Goal: Transaction & Acquisition: Purchase product/service

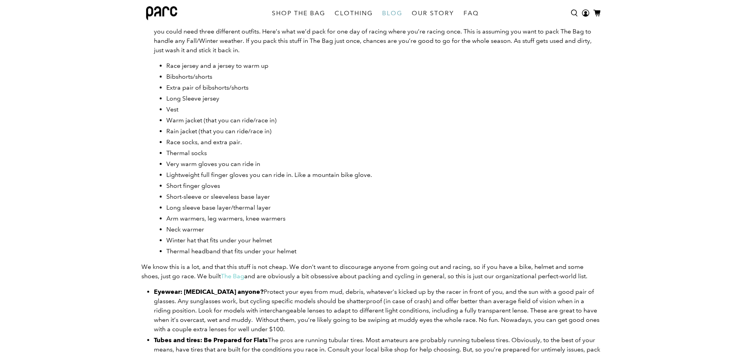
scroll to position [540, 0]
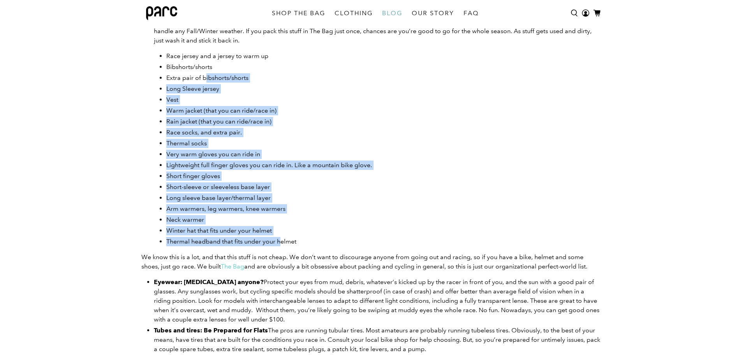
drag, startPoint x: 204, startPoint y: 82, endPoint x: 281, endPoint y: 236, distance: 172.0
click at [281, 236] on ul "Race jersey and a jersey to warm up Bibshorts/shorts Extra pair of bibshorts/sh…" at bounding box center [383, 148] width 434 height 195
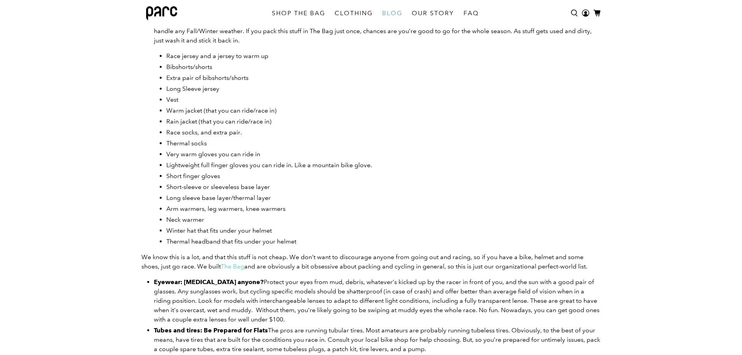
click at [300, 236] on ul "Race jersey and a jersey to warm up Bibshorts/shorts Extra pair of bibshorts/sh…" at bounding box center [383, 148] width 434 height 195
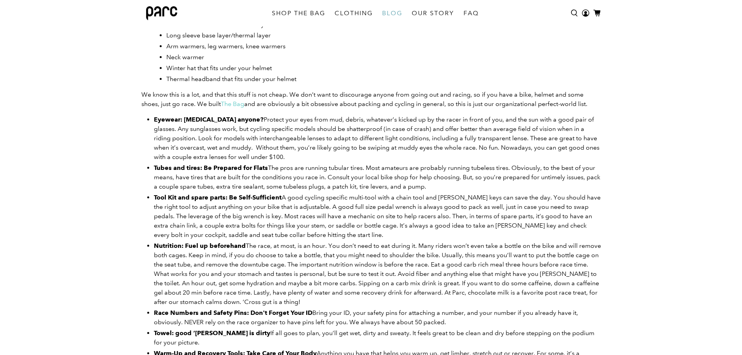
scroll to position [735, 0]
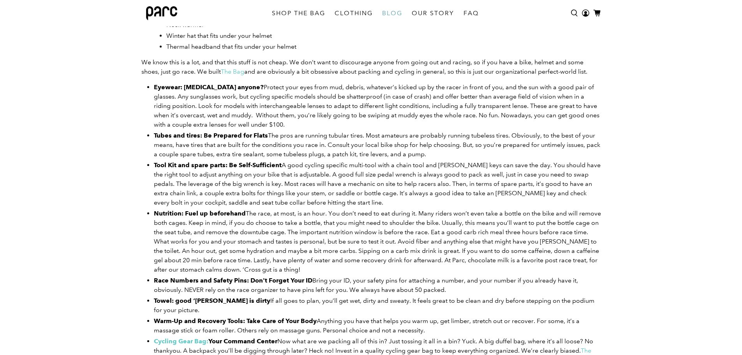
drag, startPoint x: 358, startPoint y: 127, endPoint x: 206, endPoint y: 97, distance: 155.0
click at [206, 97] on li "Eyewear: [MEDICAL_DATA] anyone? Protect your eyes from mud, debris, whatever’s …" at bounding box center [377, 106] width 447 height 47
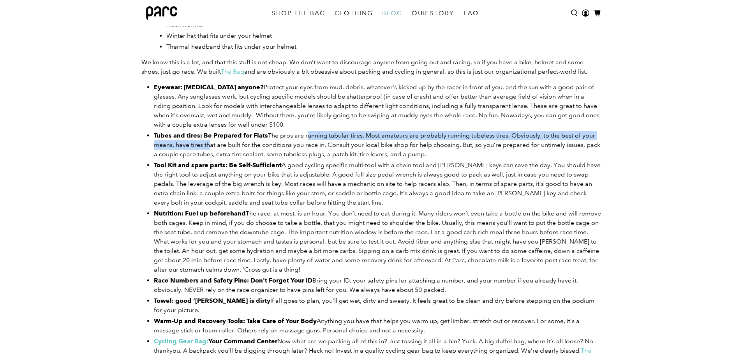
drag, startPoint x: 304, startPoint y: 134, endPoint x: 535, endPoint y: 155, distance: 231.4
click at [535, 155] on li "Tubes and tires: Be Prepared for Flats The pros are running tubular tires. Most…" at bounding box center [377, 145] width 447 height 28
click at [533, 154] on li "Tubes and tires: Be Prepared for Flats The pros are running tubular tires. Most…" at bounding box center [377, 145] width 447 height 28
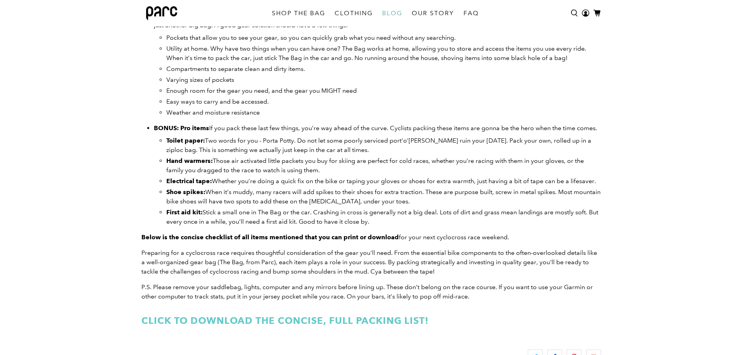
scroll to position [1085, 0]
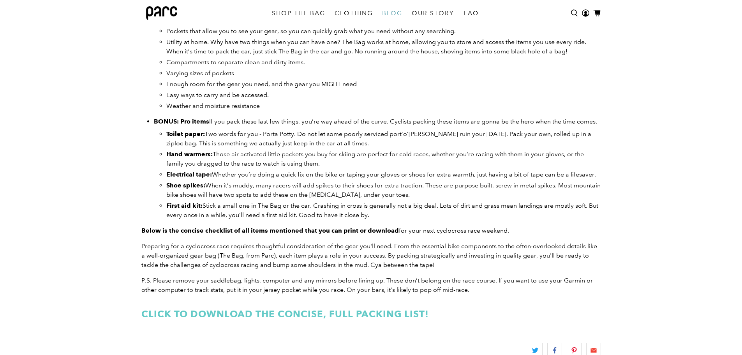
drag, startPoint x: 468, startPoint y: 192, endPoint x: 416, endPoint y: 193, distance: 51.8
click at [416, 193] on li "Shoe spikes: When it’s muddy, many racers will add spikes to their shoes for ex…" at bounding box center [383, 190] width 434 height 19
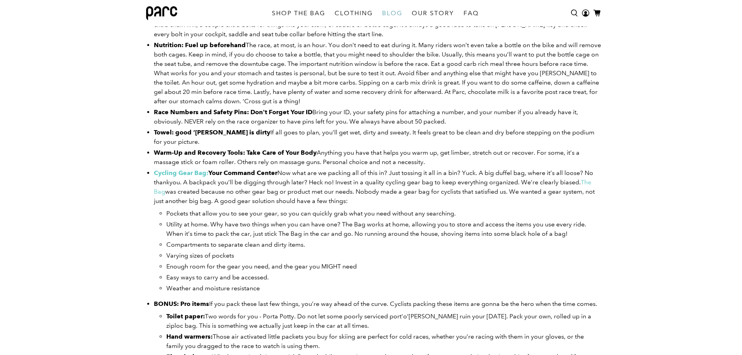
scroll to position [890, 0]
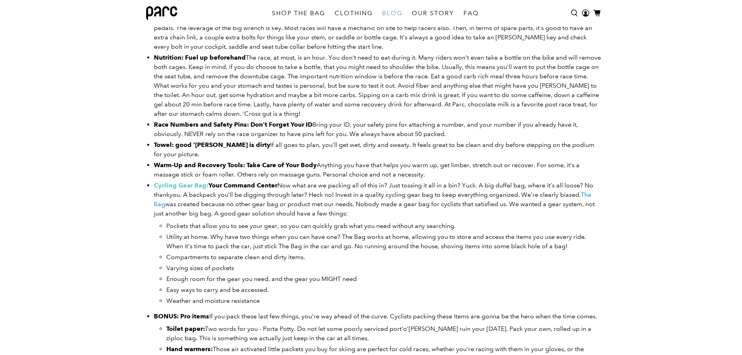
click at [157, 203] on link "The Bag" at bounding box center [372, 199] width 437 height 17
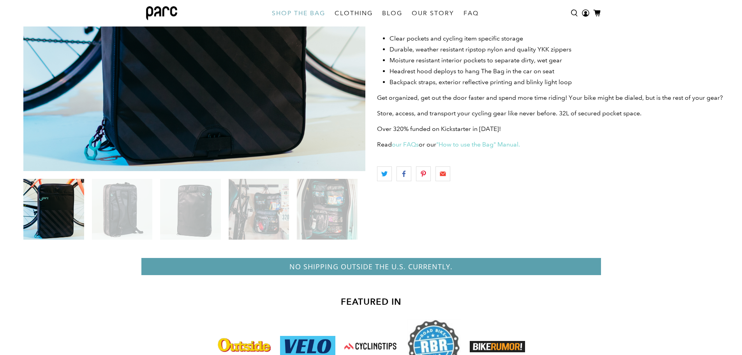
scroll to position [228, 0]
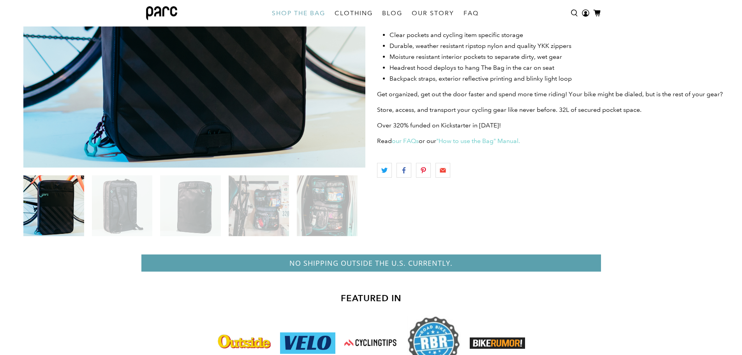
click at [315, 197] on img at bounding box center [327, 205] width 61 height 61
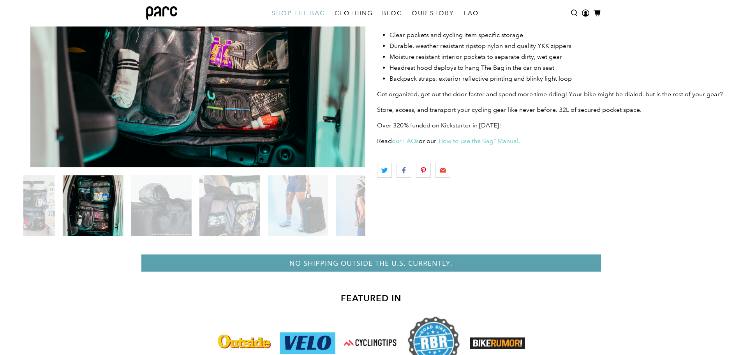
scroll to position [112, 0]
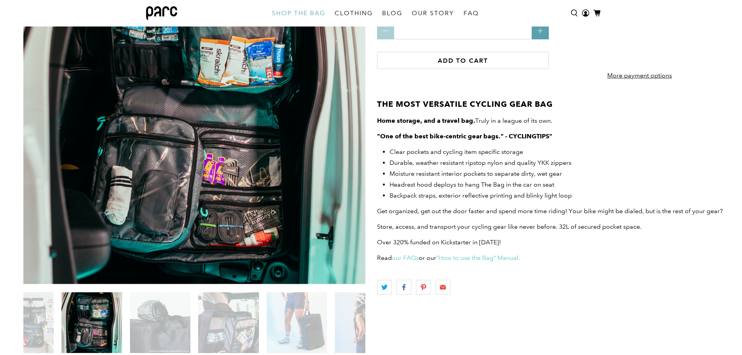
click at [302, 320] on img at bounding box center [296, 322] width 61 height 61
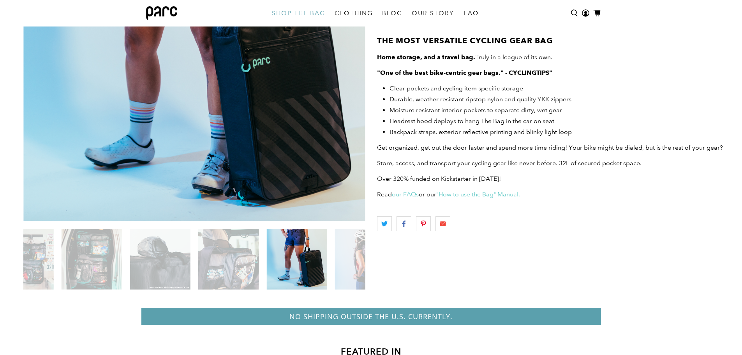
scroll to position [191, 0]
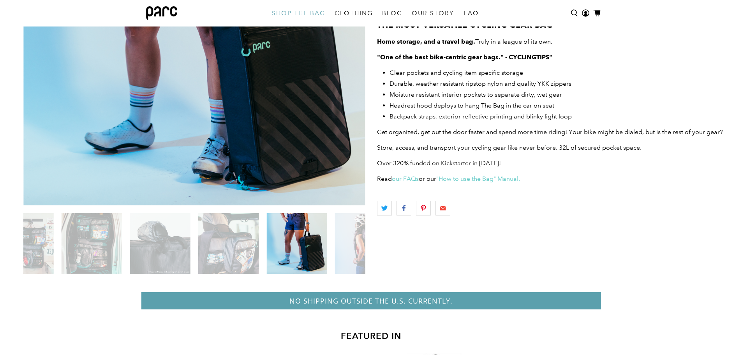
click at [223, 264] on img at bounding box center [228, 243] width 61 height 61
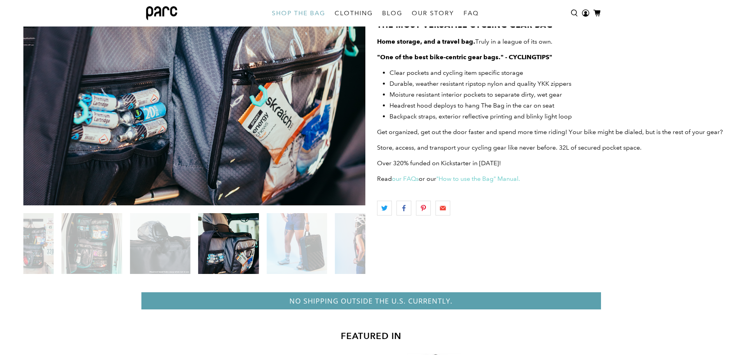
click at [167, 256] on img at bounding box center [160, 243] width 61 height 61
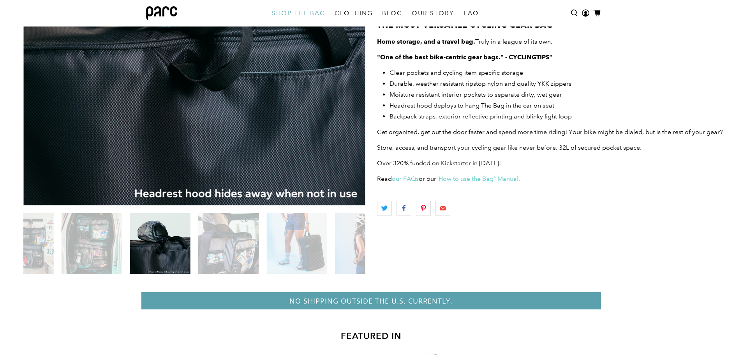
click at [103, 252] on img at bounding box center [92, 243] width 61 height 61
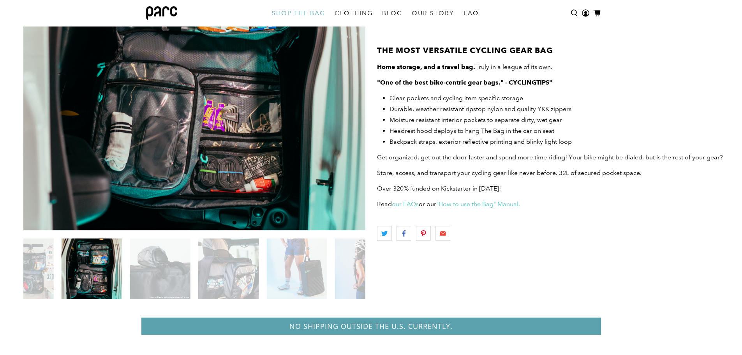
scroll to position [152, 0]
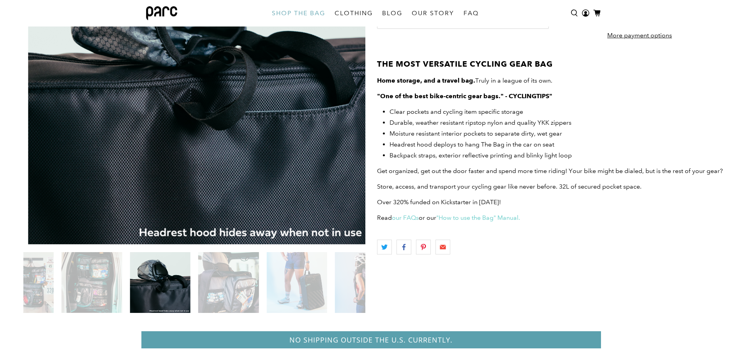
click at [84, 284] on img at bounding box center [92, 282] width 61 height 61
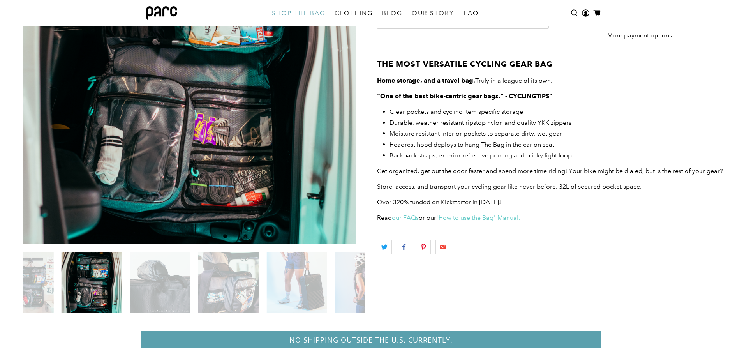
click at [36, 279] on img at bounding box center [23, 282] width 61 height 61
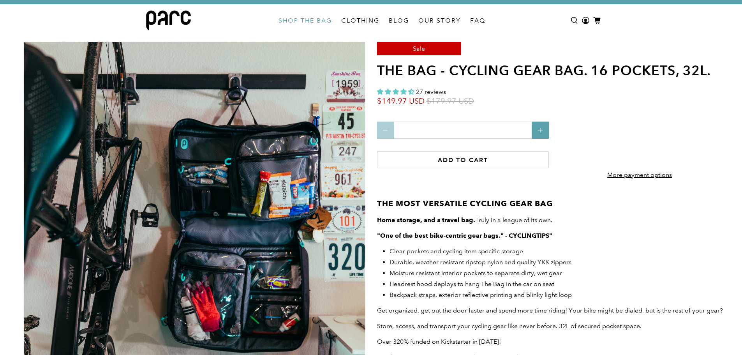
scroll to position [0, 0]
